Goal: Obtain resource: Obtain resource

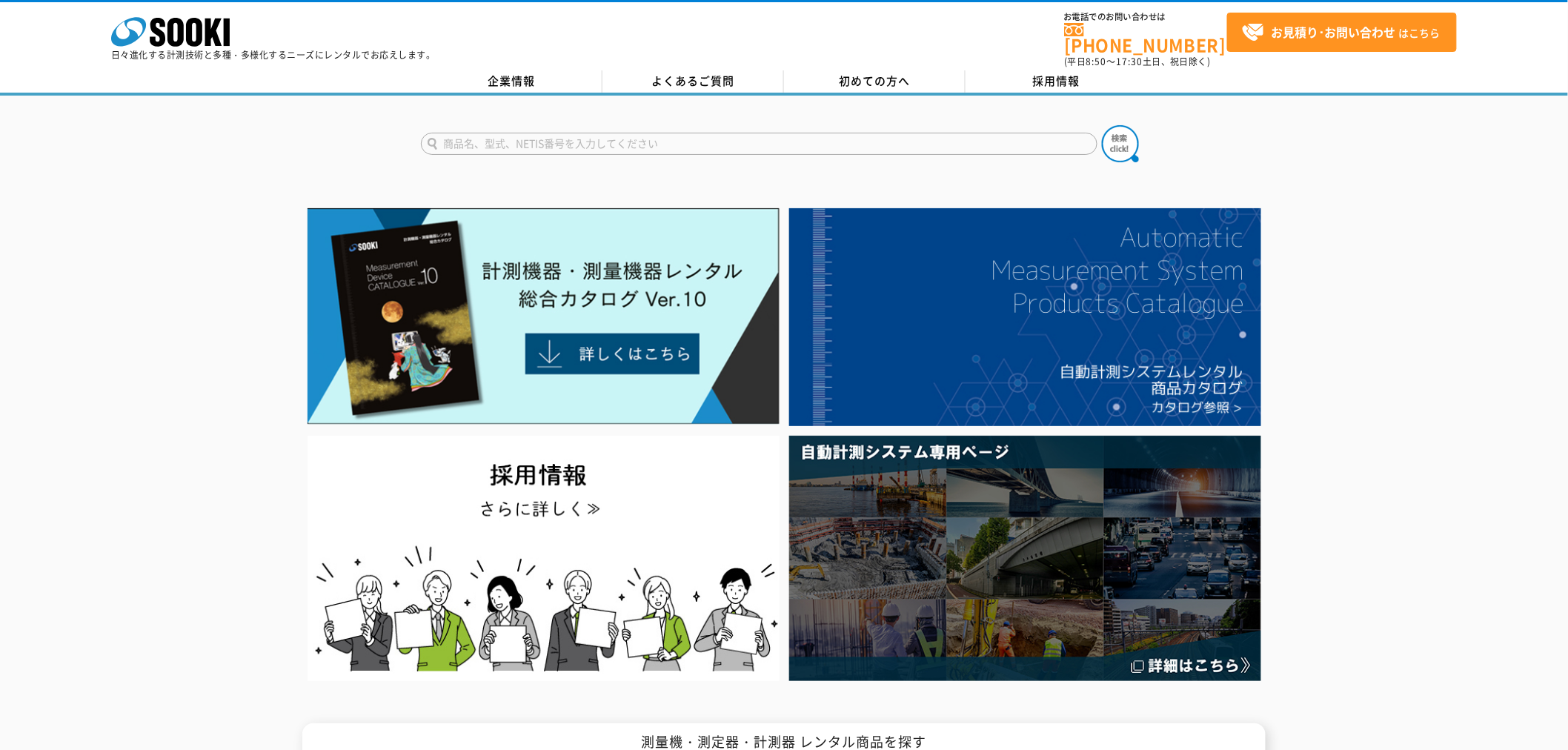
drag, startPoint x: 0, startPoint y: 0, endPoint x: 624, endPoint y: 126, distance: 636.6
click at [624, 133] on input "text" at bounding box center [759, 144] width 676 height 22
type input "2.4"
click at [1102, 125] on button at bounding box center [1121, 144] width 37 height 37
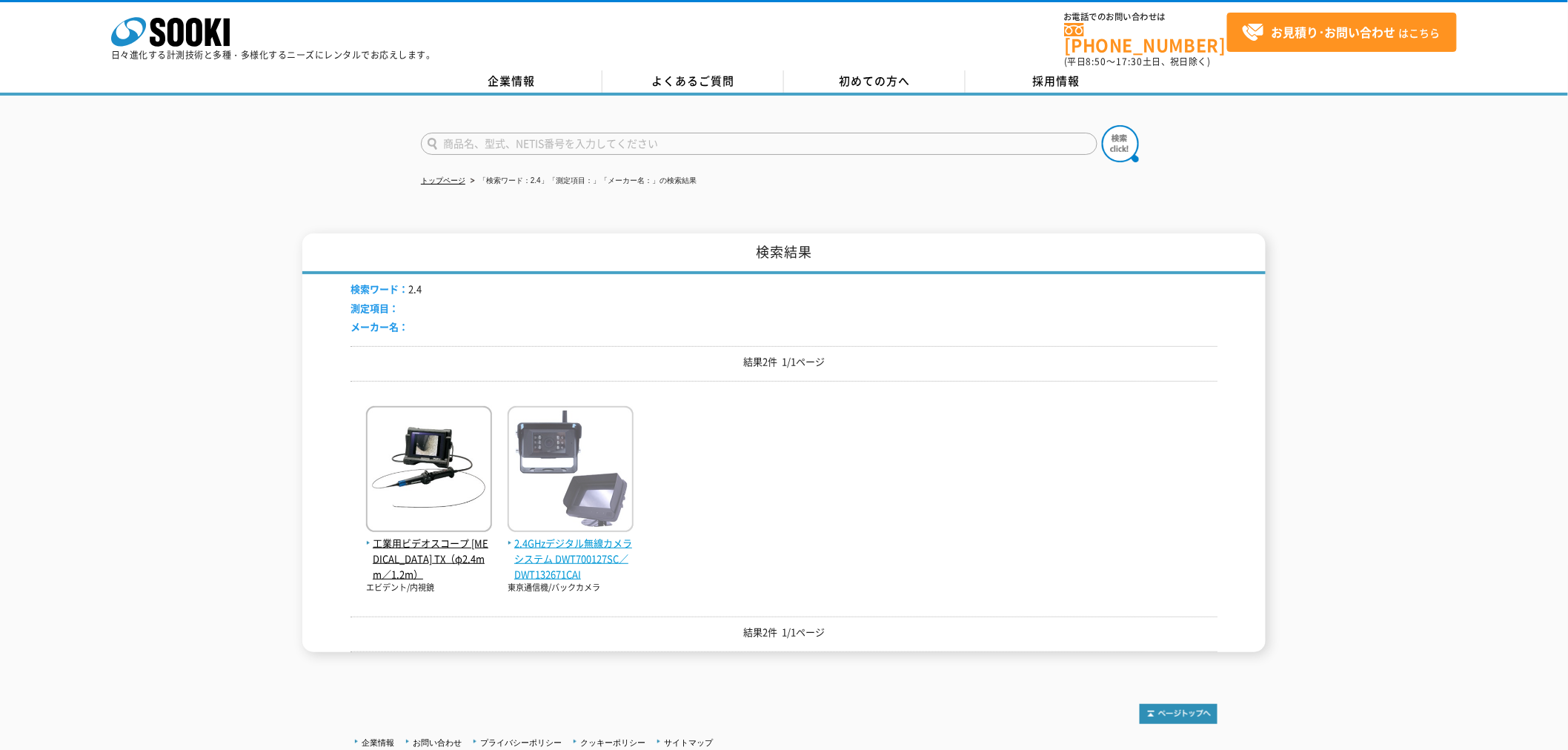
click at [566, 545] on span "2.4GHzデジタル無線カメラシステム DWT700127SC／DWT132671CAI" at bounding box center [571, 559] width 126 height 46
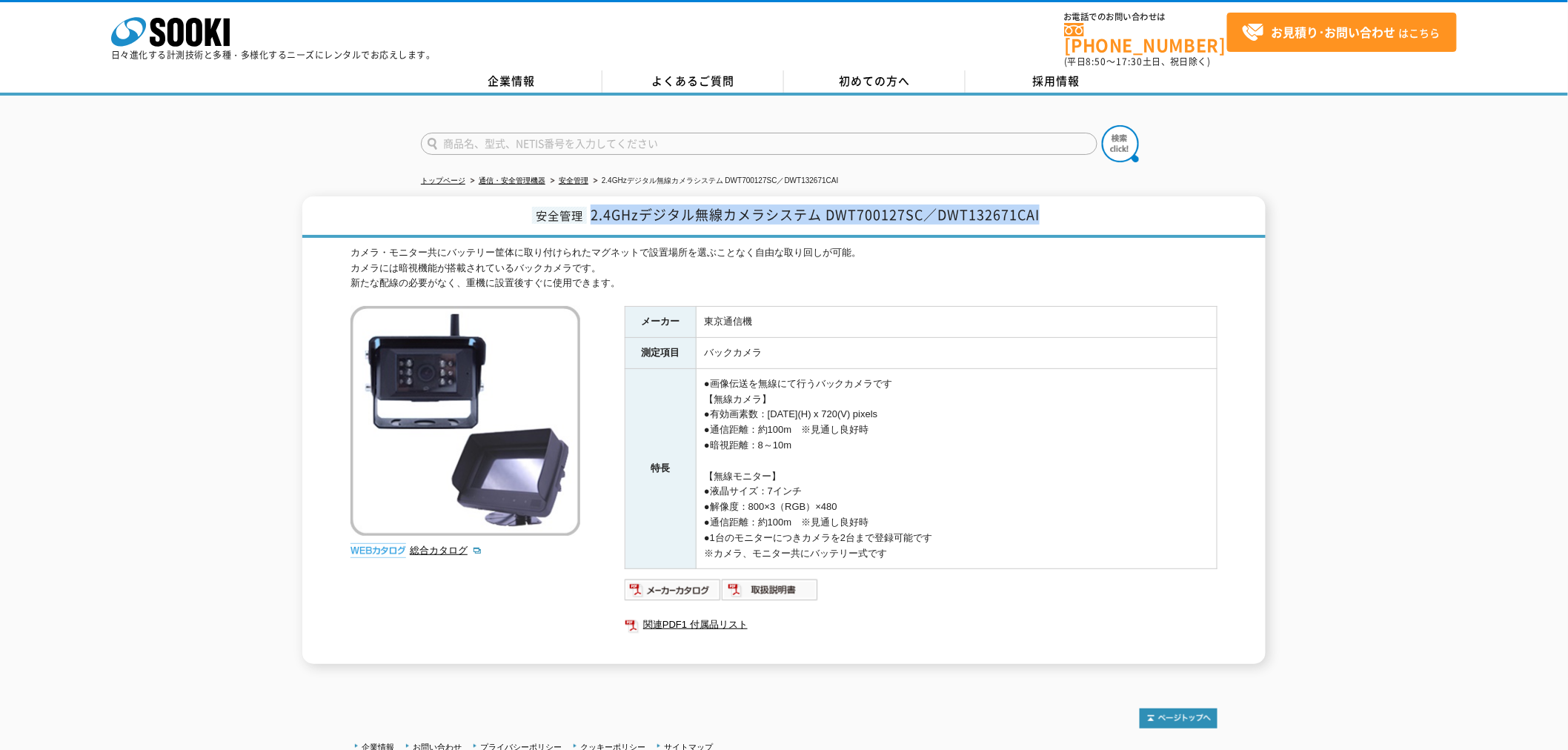
drag, startPoint x: 594, startPoint y: 204, endPoint x: 1054, endPoint y: 212, distance: 460.1
click at [1054, 212] on h1 "安全管理 2.4GHzデジタル無線カメラシステム DWT700127SC／DWT132671CAI" at bounding box center [784, 216] width 964 height 41
copy span "2.4GHzデジタル無線カメラシステム DWT700127SC／DWT132671CAI"
click at [721, 616] on link "関連PDF1 付属品リスト" at bounding box center [921, 625] width 593 height 19
click at [794, 586] on img at bounding box center [770, 590] width 97 height 24
